Goal: Information Seeking & Learning: Learn about a topic

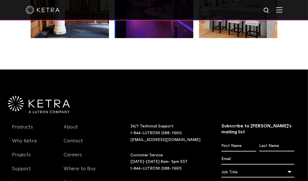
scroll to position [1002, 0]
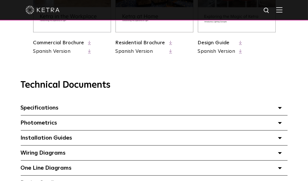
scroll to position [341, 0]
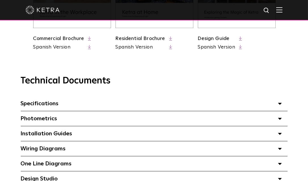
click at [149, 107] on div "Specifications Select checkboxes to use the bulk download option below" at bounding box center [154, 103] width 267 height 15
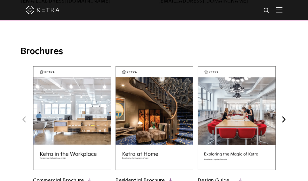
scroll to position [256, 0]
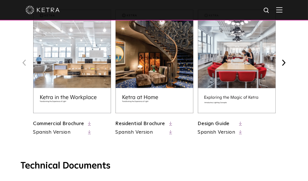
click at [169, 124] on icon at bounding box center [170, 124] width 3 height 4
click at [90, 126] on icon at bounding box center [89, 124] width 3 height 4
